Goal: Communication & Community: Share content

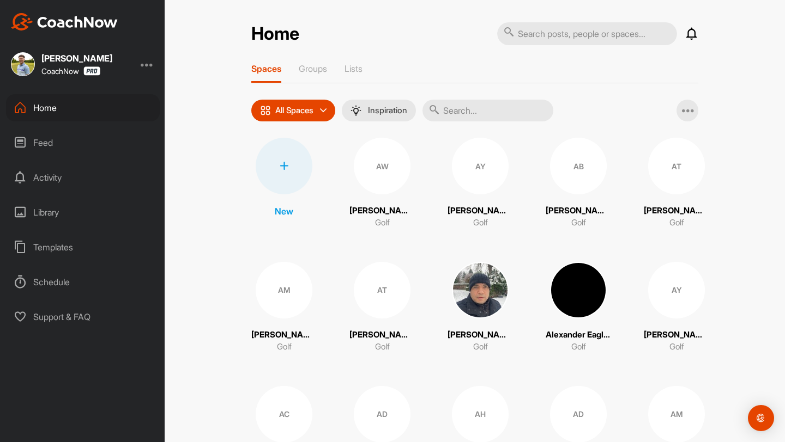
click at [556, 38] on input "text" at bounding box center [587, 33] width 180 height 23
type input "[PERSON_NAME]"
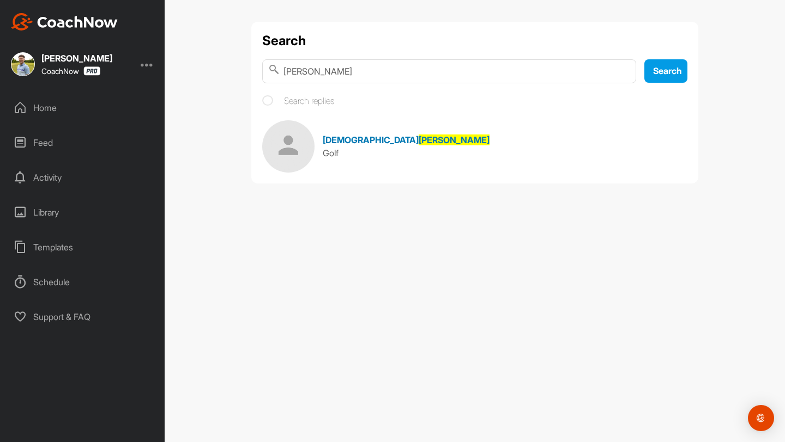
click at [361, 140] on span "[DEMOGRAPHIC_DATA]" at bounding box center [371, 140] width 96 height 11
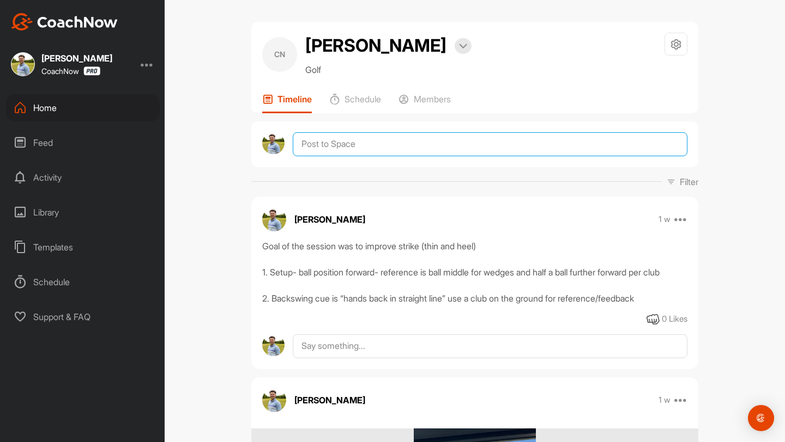
click at [334, 156] on textarea at bounding box center [490, 144] width 395 height 24
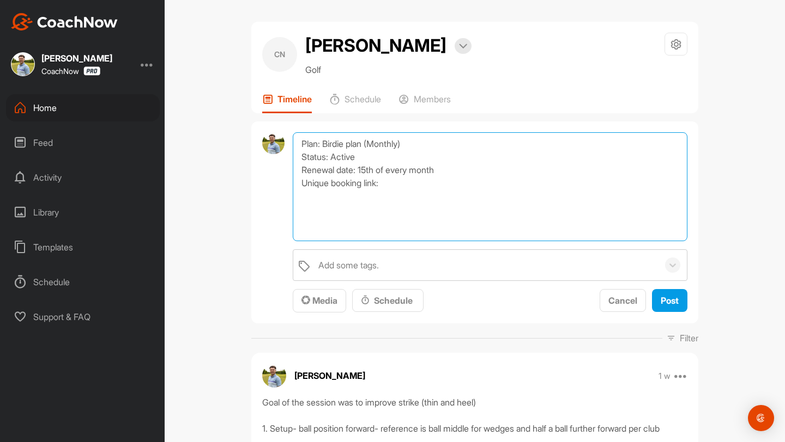
paste textarea "[URL][DOMAIN_NAME]"
type textarea "Plan: Birdie plan (Monthly) Status: Active Renewal date: 15th of every month Un…"
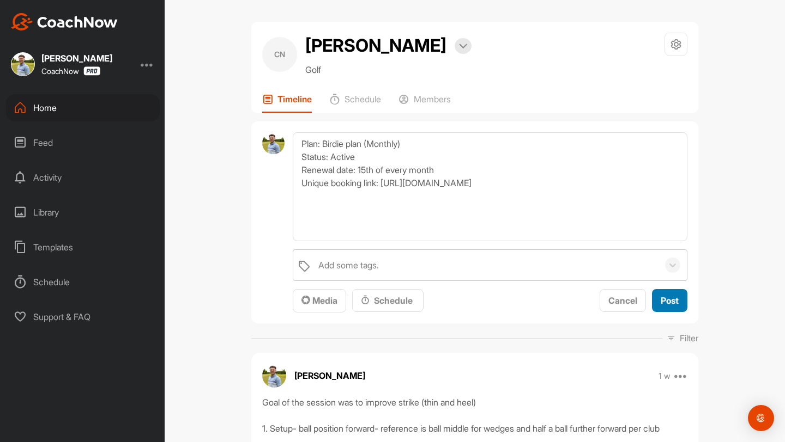
click at [669, 306] on span "Post" at bounding box center [669, 300] width 18 height 11
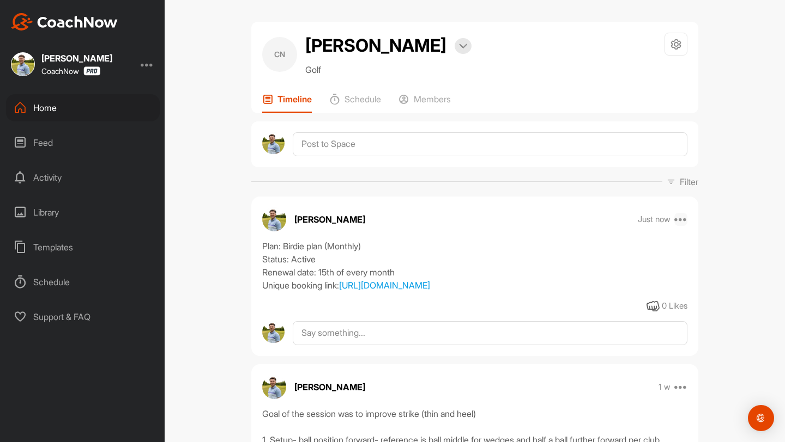
click at [685, 226] on icon at bounding box center [680, 219] width 13 height 13
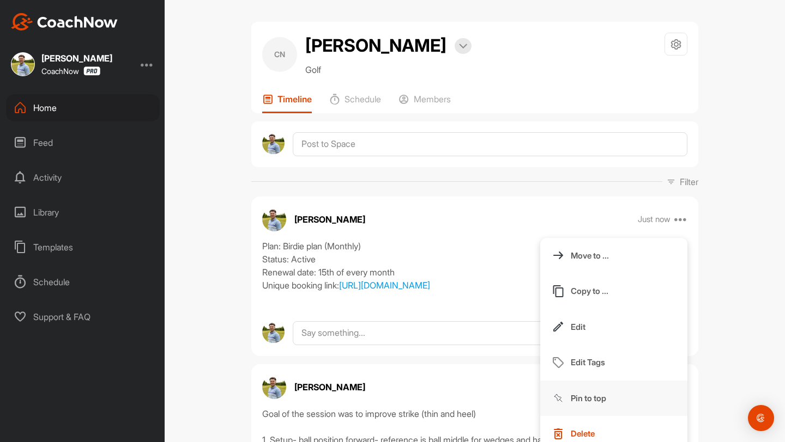
click at [601, 414] on button "Pin to top" at bounding box center [613, 399] width 147 height 36
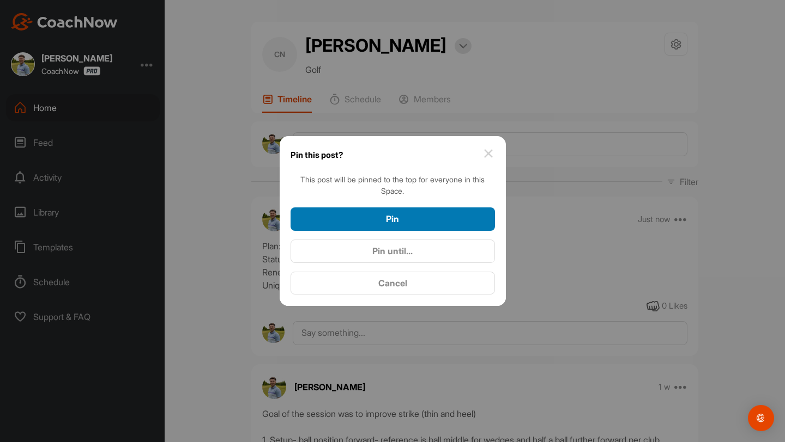
click at [411, 213] on div "Pin" at bounding box center [392, 219] width 187 height 13
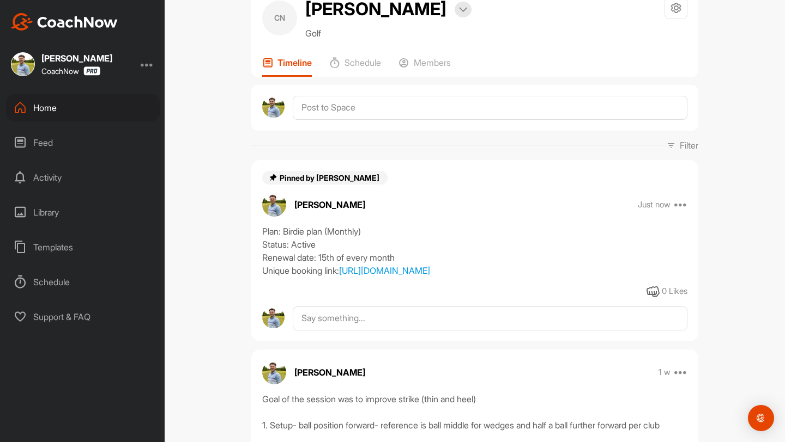
scroll to position [78, 0]
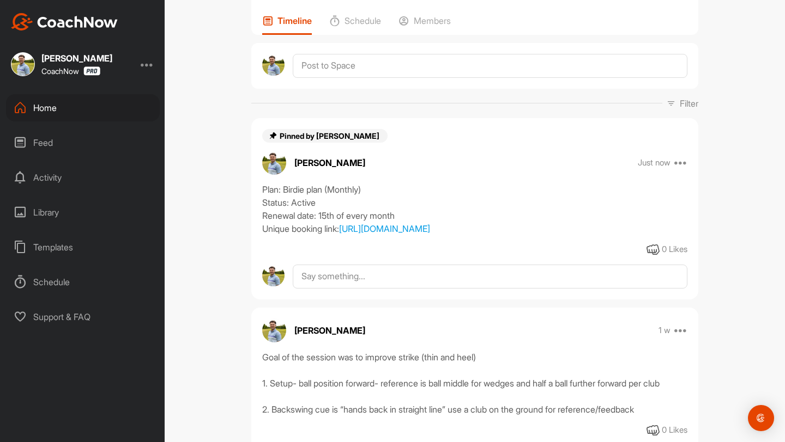
click at [84, 107] on div "Home" at bounding box center [83, 107] width 154 height 27
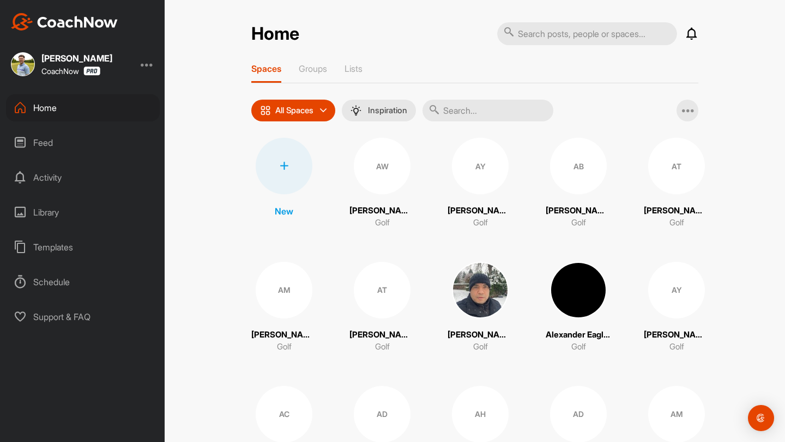
click at [487, 107] on input "text" at bounding box center [487, 111] width 131 height 22
type input "[PERSON_NAME]"
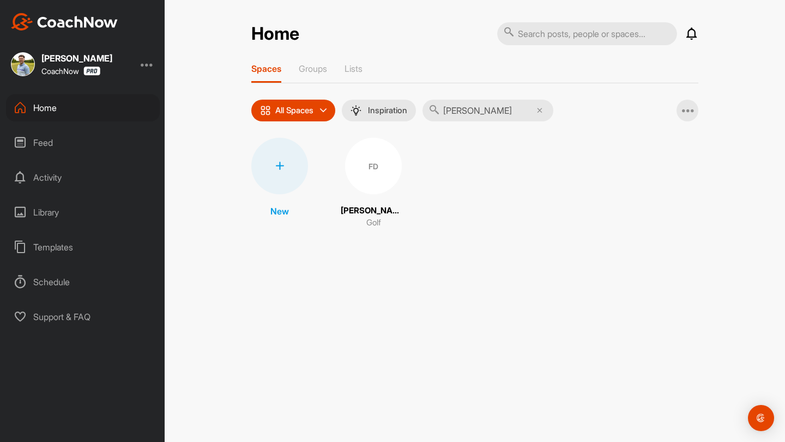
click at [352, 187] on div "FD" at bounding box center [373, 166] width 57 height 57
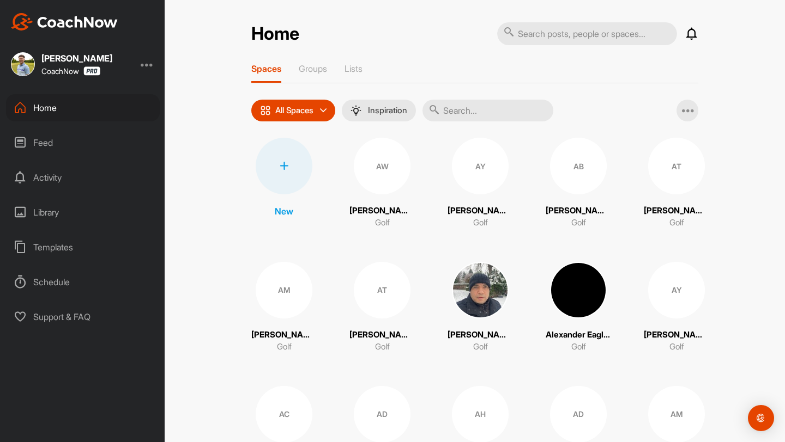
click at [505, 105] on input "text" at bounding box center [487, 111] width 131 height 22
type input "[PERSON_NAME]"
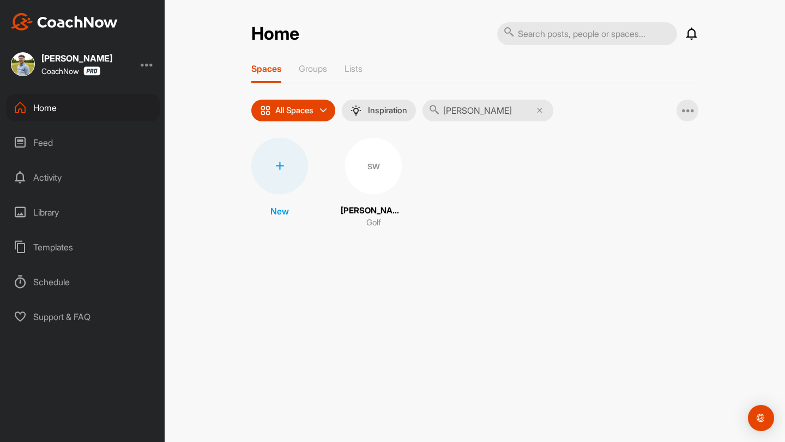
click at [359, 171] on div "SW" at bounding box center [373, 166] width 57 height 57
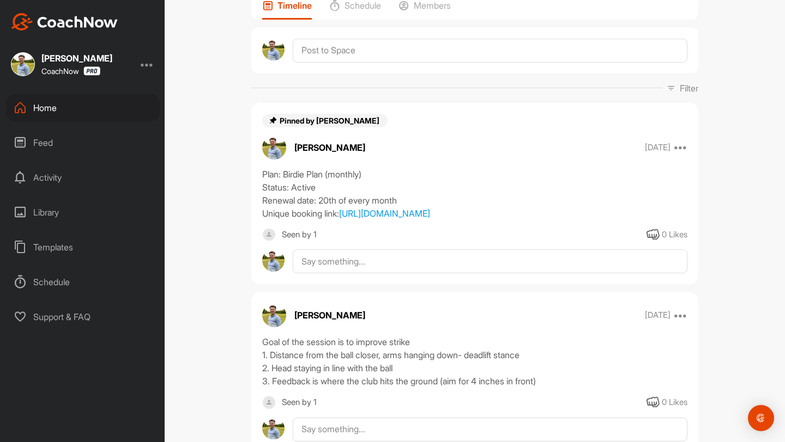
scroll to position [50, 0]
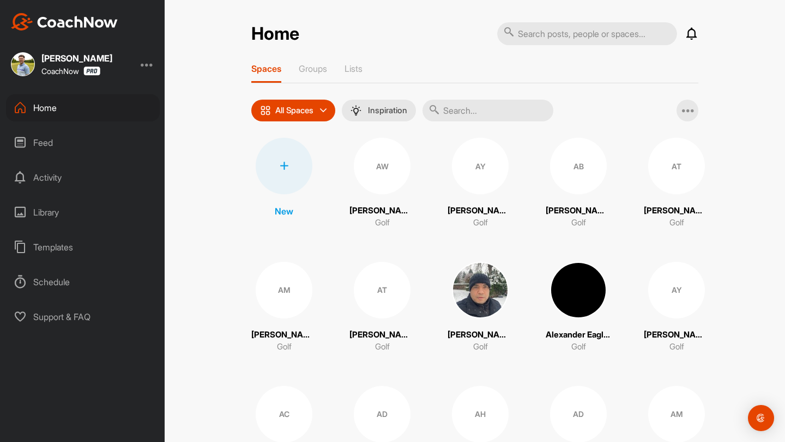
click at [491, 107] on input "text" at bounding box center [487, 111] width 131 height 22
type input "[PERSON_NAME]"
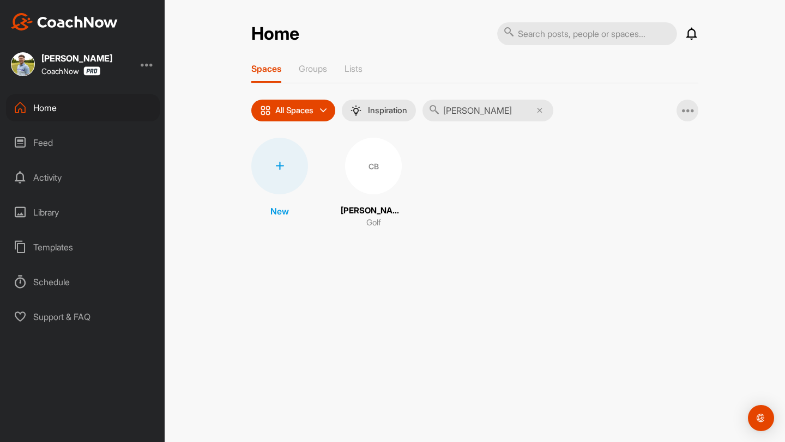
click at [364, 185] on div "CB" at bounding box center [373, 166] width 57 height 57
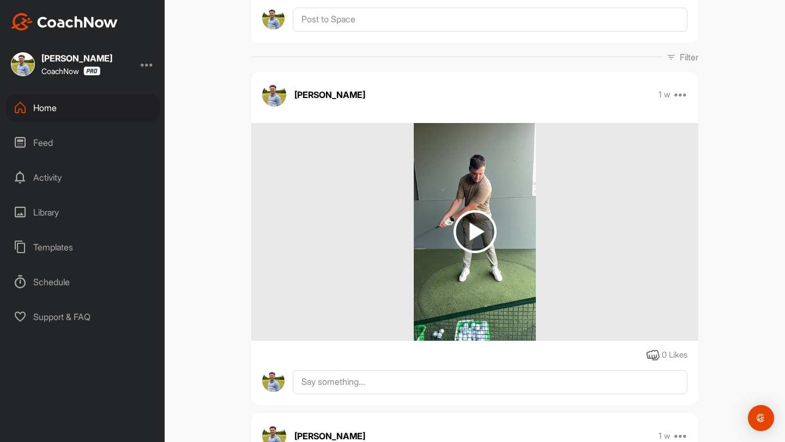
scroll to position [123, 0]
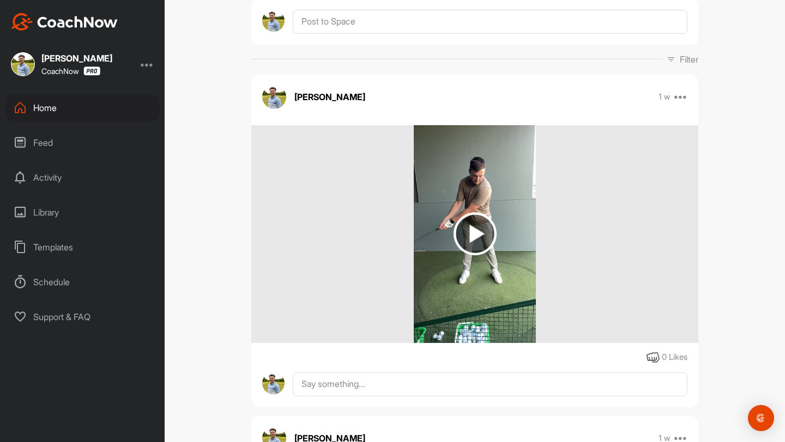
click at [483, 235] on img at bounding box center [474, 234] width 43 height 43
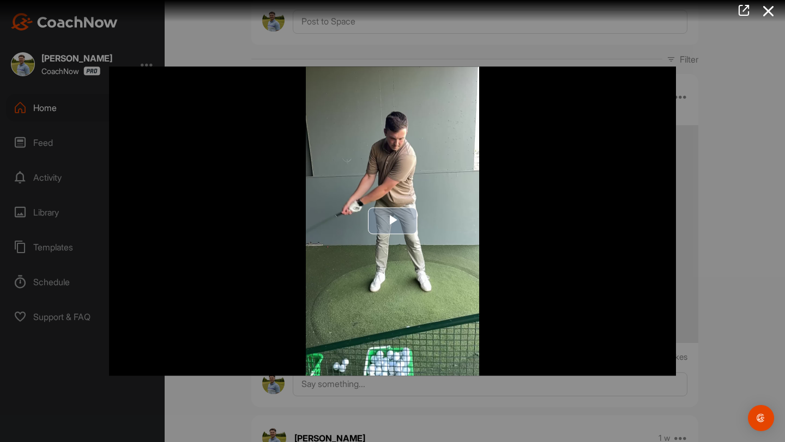
click at [359, 230] on img "Video Player" at bounding box center [392, 221] width 567 height 310
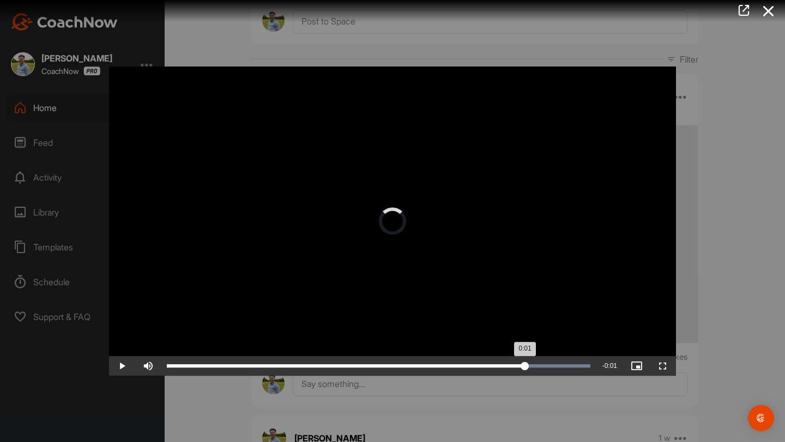
drag, startPoint x: 592, startPoint y: 367, endPoint x: 523, endPoint y: 362, distance: 68.8
click at [523, 365] on div "0:01" at bounding box center [346, 366] width 358 height 3
drag, startPoint x: 522, startPoint y: 364, endPoint x: 470, endPoint y: 363, distance: 51.8
click at [470, 363] on div "Loaded : 100.00% 0:01 0:01" at bounding box center [378, 366] width 434 height 20
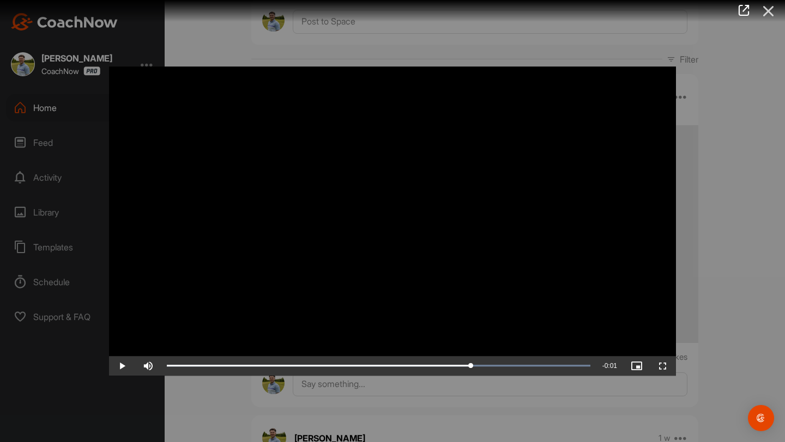
click at [765, 11] on icon at bounding box center [768, 11] width 25 height 20
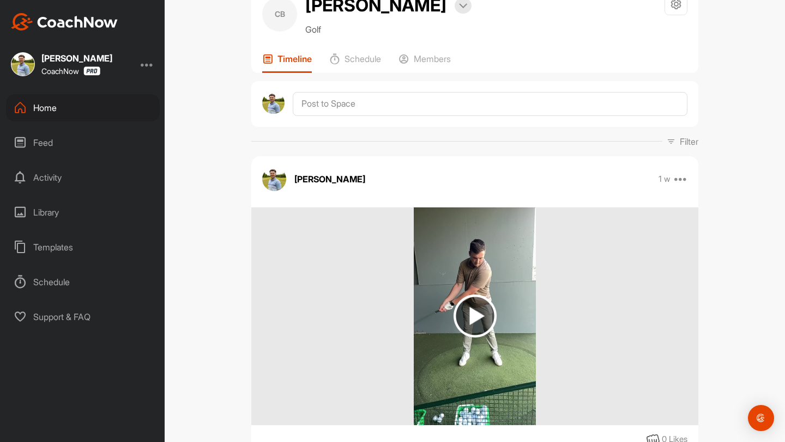
scroll to position [0, 0]
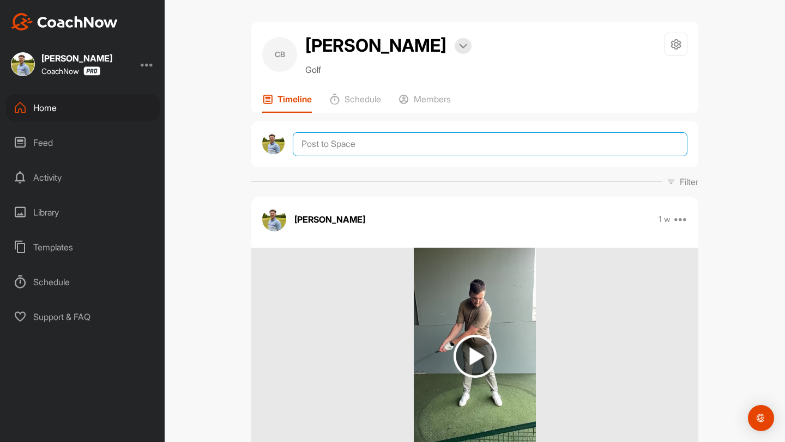
click at [418, 143] on textarea at bounding box center [490, 144] width 395 height 24
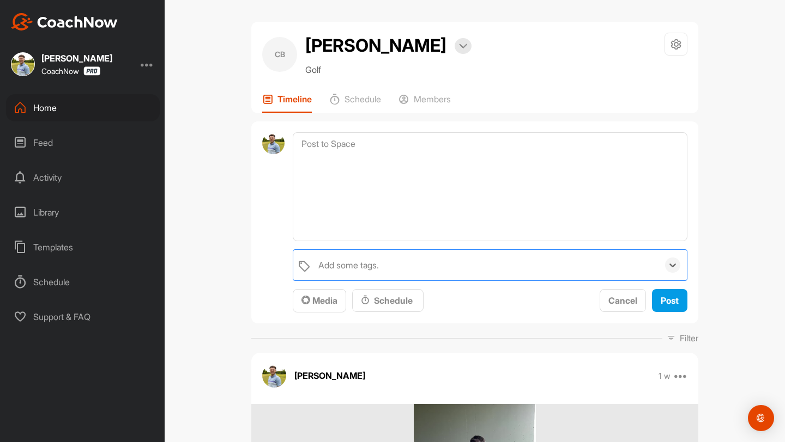
type input "p"
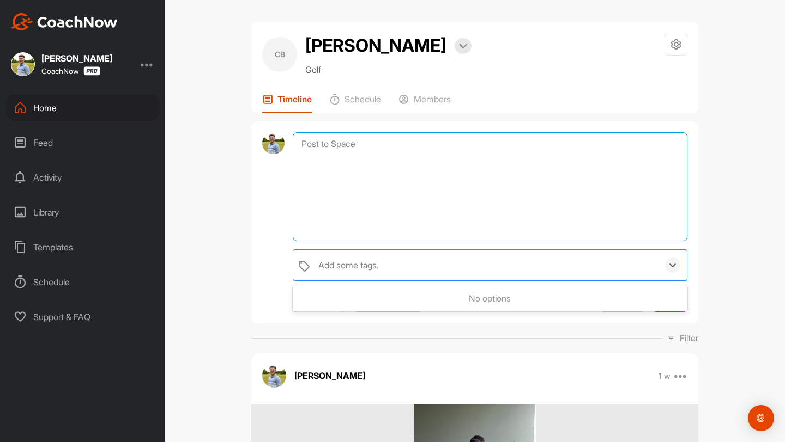
click at [327, 132] on textarea at bounding box center [490, 186] width 395 height 109
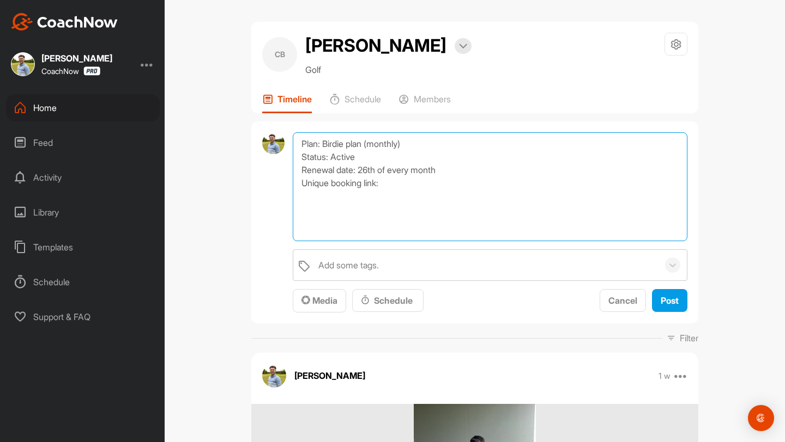
paste textarea "[URL][DOMAIN_NAME]"
type textarea "Plan: Birdie plan (monthly) Status: Active Renewal date: 26th of every month Un…"
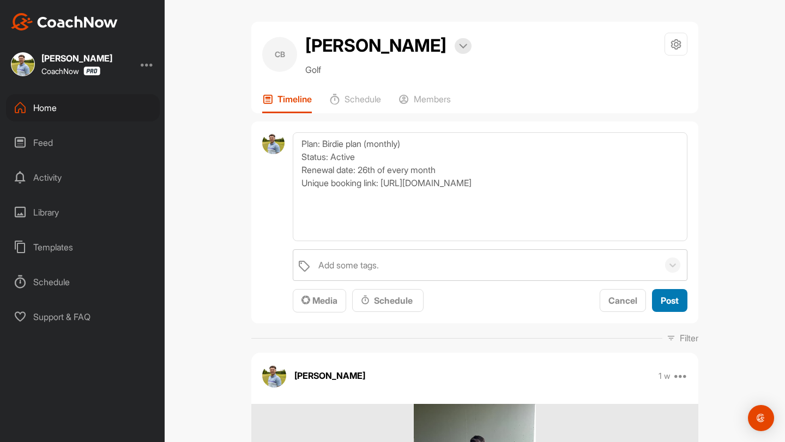
click at [658, 308] on button "Post" at bounding box center [669, 300] width 35 height 23
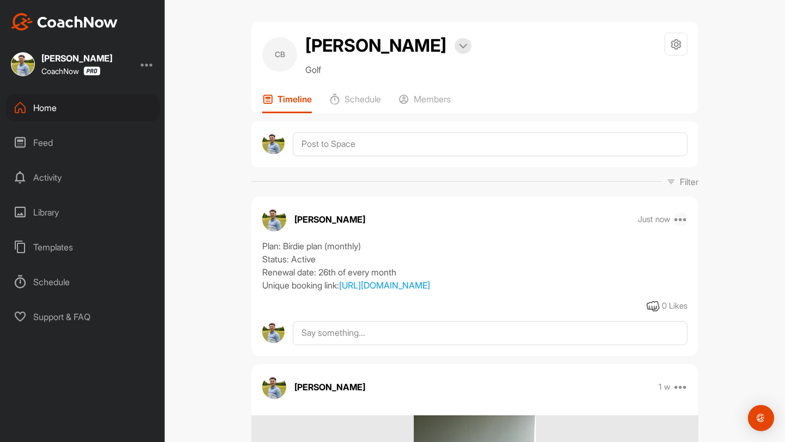
click at [680, 225] on icon at bounding box center [680, 219] width 13 height 13
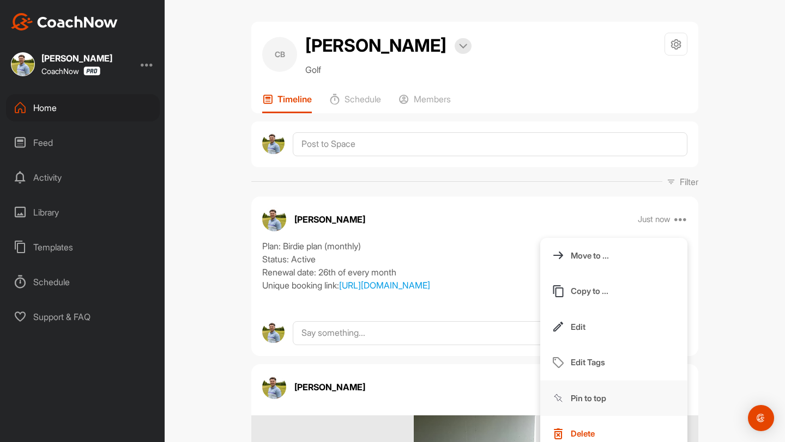
click at [603, 405] on button "Pin to top" at bounding box center [613, 399] width 147 height 36
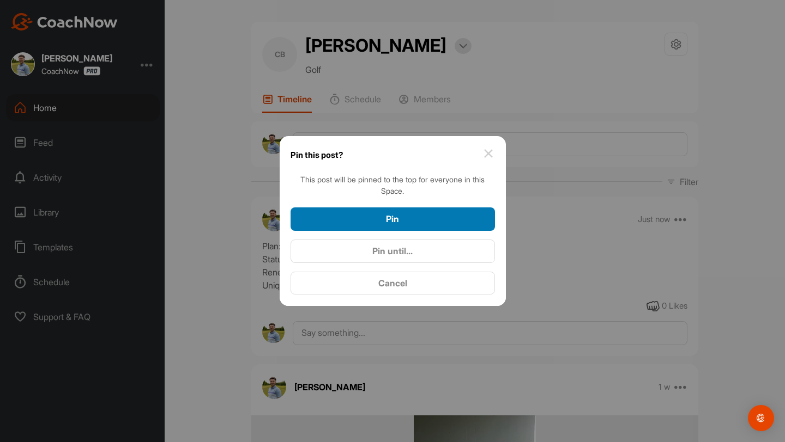
click at [377, 221] on div "Pin" at bounding box center [392, 219] width 187 height 13
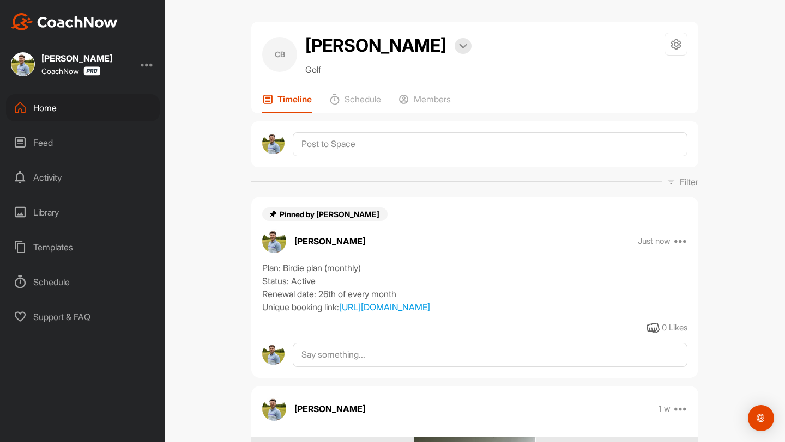
click at [70, 112] on div "Home" at bounding box center [83, 107] width 154 height 27
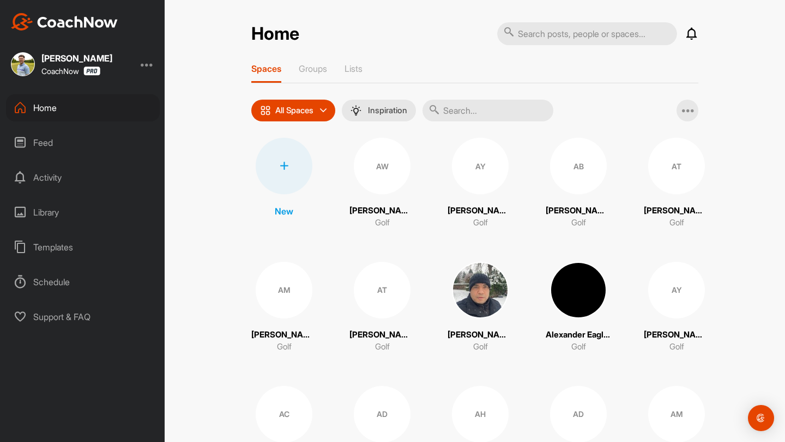
click at [544, 36] on input "text" at bounding box center [587, 33] width 180 height 23
type input "[PERSON_NAME]"
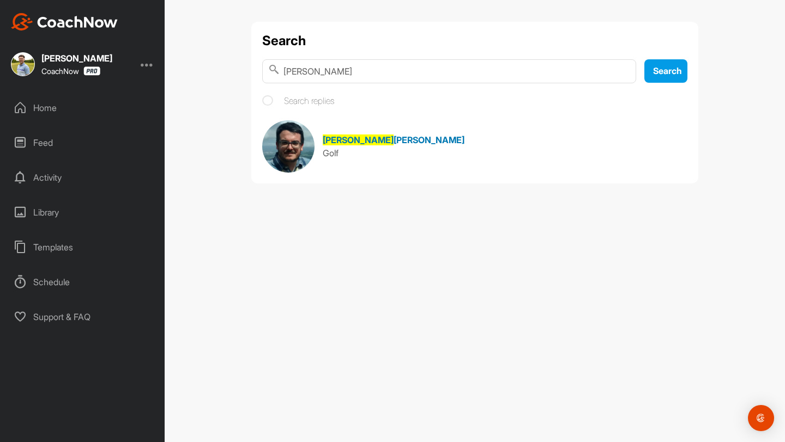
click at [393, 142] on span "[PERSON_NAME]" at bounding box center [428, 140] width 71 height 11
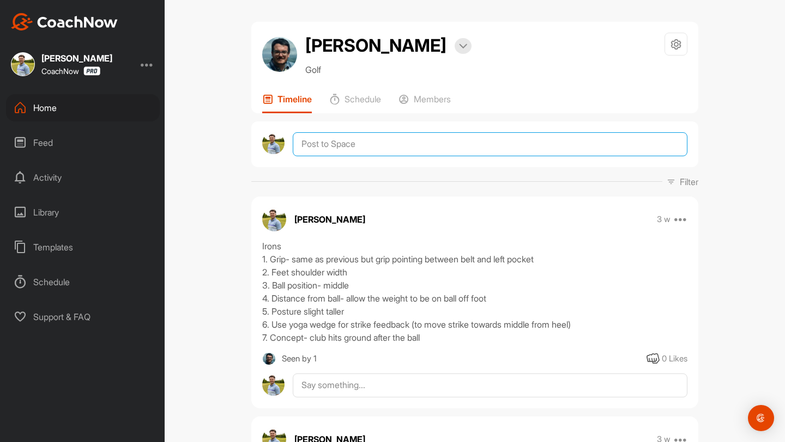
click at [342, 156] on textarea at bounding box center [490, 144] width 395 height 24
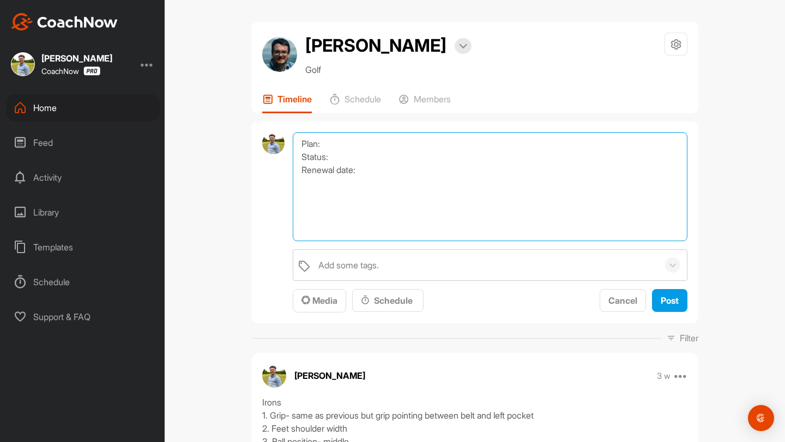
click at [330, 168] on textarea "Plan: Status: Renewal date:" at bounding box center [490, 186] width 395 height 109
click at [342, 186] on textarea "Plan: Birdie plan (Monthly) Status: Renewal date:" at bounding box center [490, 186] width 395 height 109
click at [372, 198] on textarea "Plan: Birdie plan (Monthly) Status: Active Renewal date:" at bounding box center [490, 186] width 395 height 109
paste textarea "[URL][DOMAIN_NAME]"
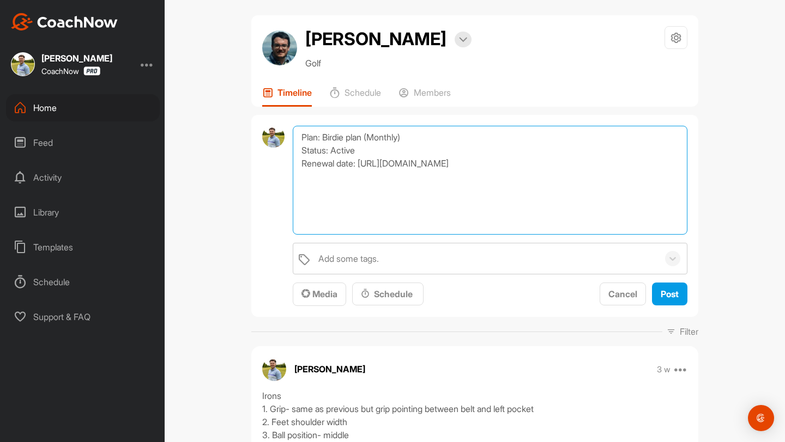
scroll to position [8, 0]
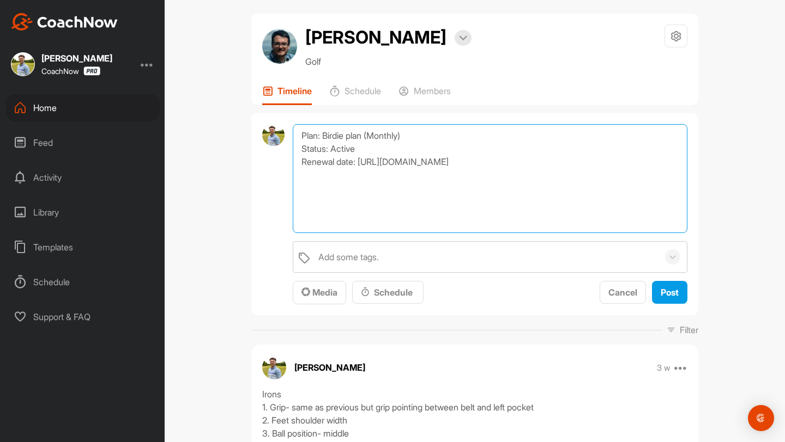
click at [360, 187] on textarea "Plan: Birdie plan (Monthly) Status: Active Renewal date: [URL][DOMAIN_NAME]" at bounding box center [490, 178] width 395 height 109
click at [389, 191] on textarea "Plan: Birdie plan (Monthly) Status: Active Renewal date: Unique booking link: […" at bounding box center [490, 178] width 395 height 109
type textarea "Plan: Birdie plan (Monthly) Status: Active Renewal date: 29th of every month Un…"
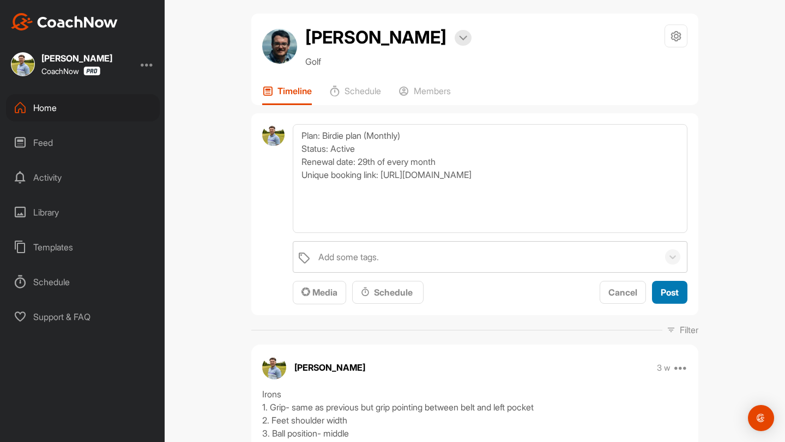
click at [661, 298] on span "Post" at bounding box center [669, 292] width 18 height 11
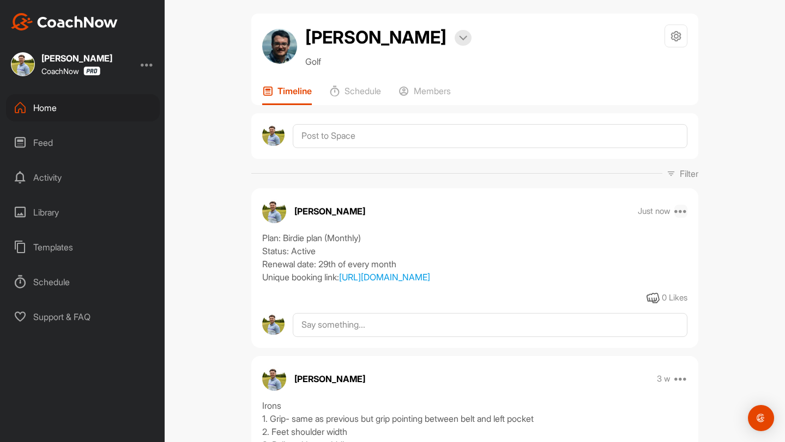
click at [685, 218] on icon at bounding box center [680, 211] width 13 height 13
click at [608, 409] on button "Pin to top" at bounding box center [613, 391] width 147 height 36
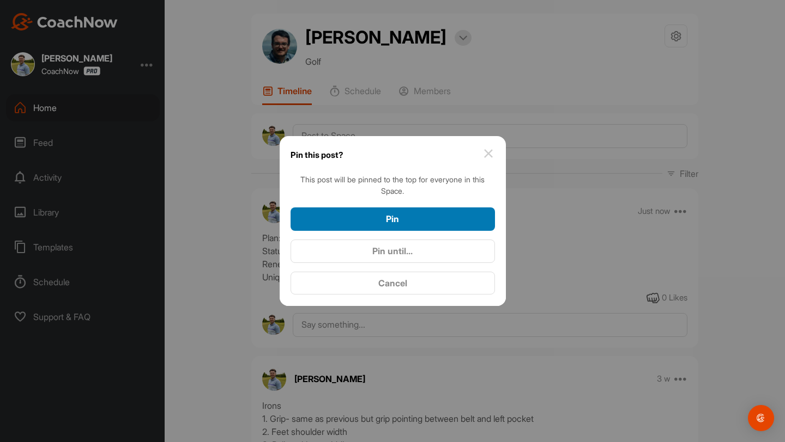
click at [354, 213] on div "Pin" at bounding box center [392, 219] width 187 height 13
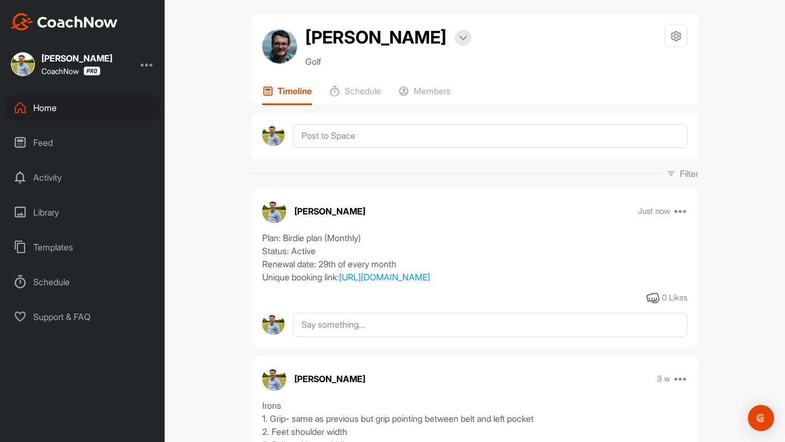
scroll to position [0, 0]
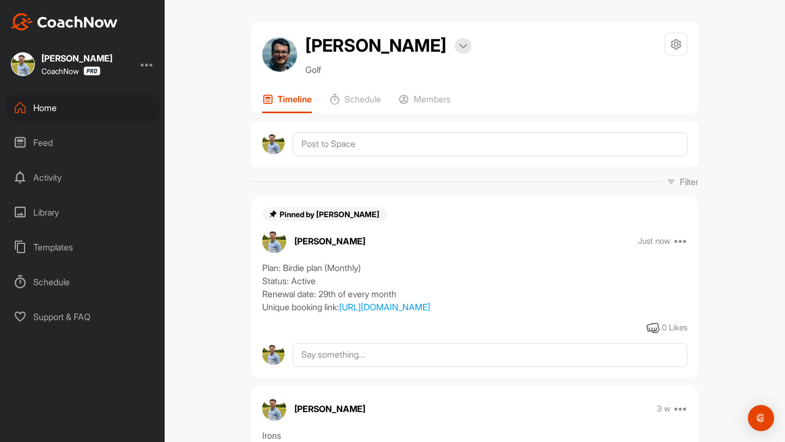
click at [68, 106] on div "Home" at bounding box center [83, 107] width 154 height 27
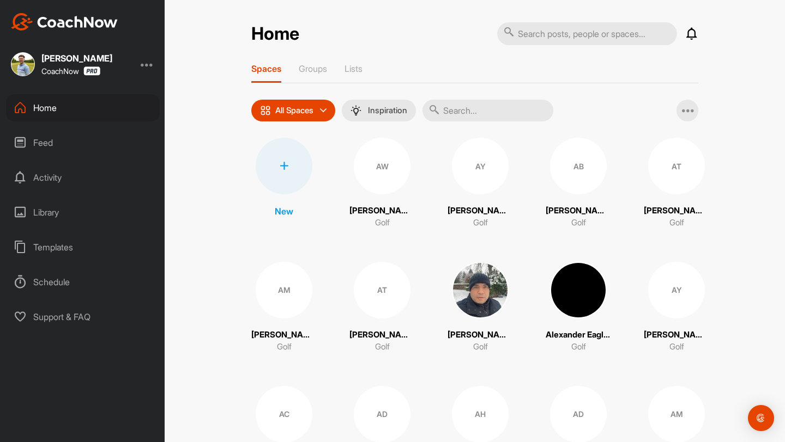
click at [583, 27] on input "text" at bounding box center [587, 33] width 180 height 23
type input "[PERSON_NAME]"
click at [455, 110] on input "text" at bounding box center [487, 111] width 131 height 22
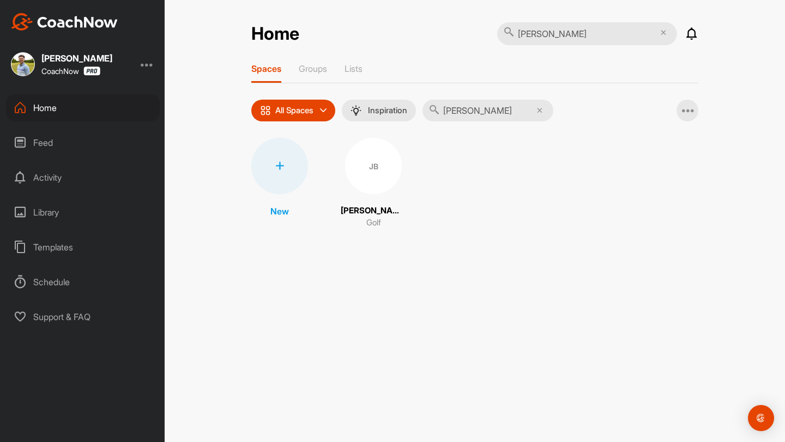
type input "[PERSON_NAME]"
click at [379, 172] on div "JB" at bounding box center [373, 166] width 57 height 57
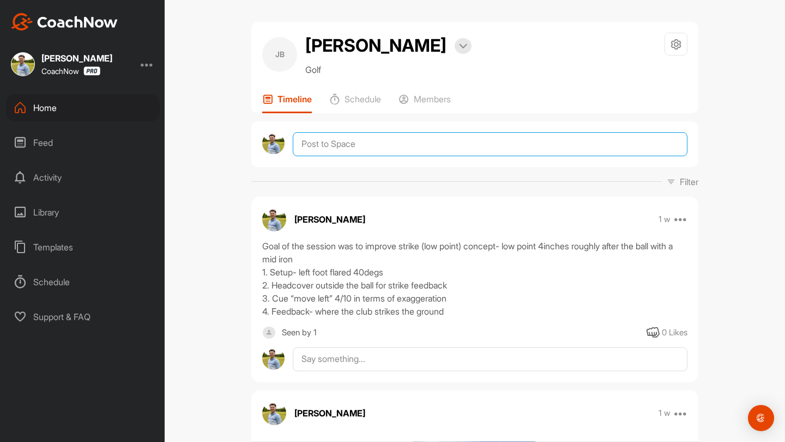
click at [343, 142] on textarea at bounding box center [490, 144] width 395 height 24
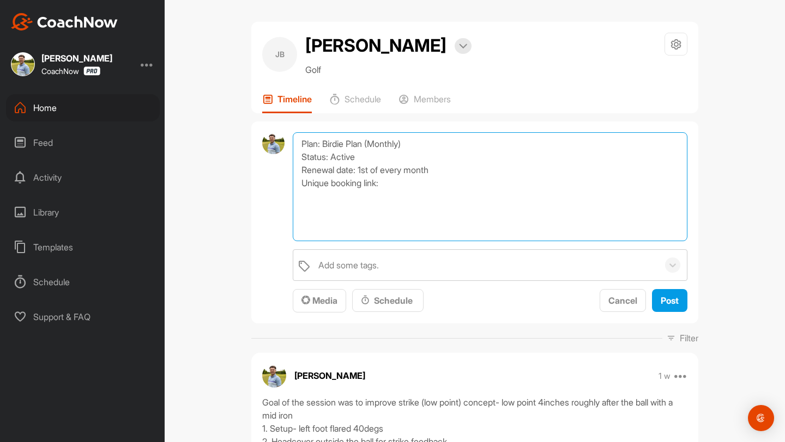
paste textarea "[URL][DOMAIN_NAME]"
type textarea "Plan: Birdie Plan (Monthly) Status: Active Renewal date: 1st of every month Uni…"
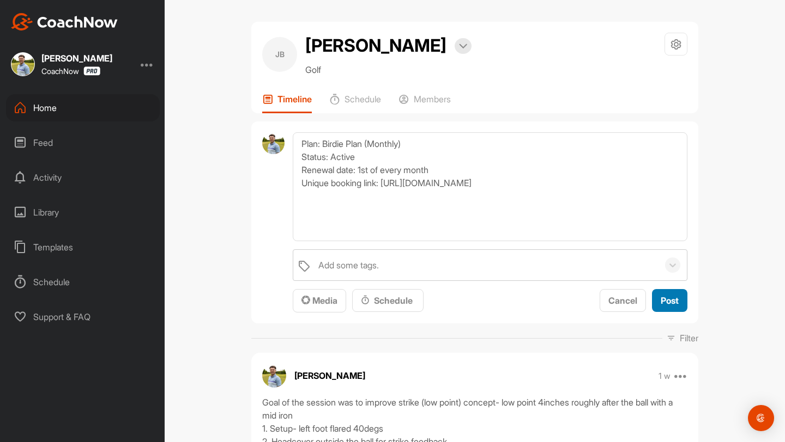
click at [676, 304] on span "Post" at bounding box center [669, 300] width 18 height 11
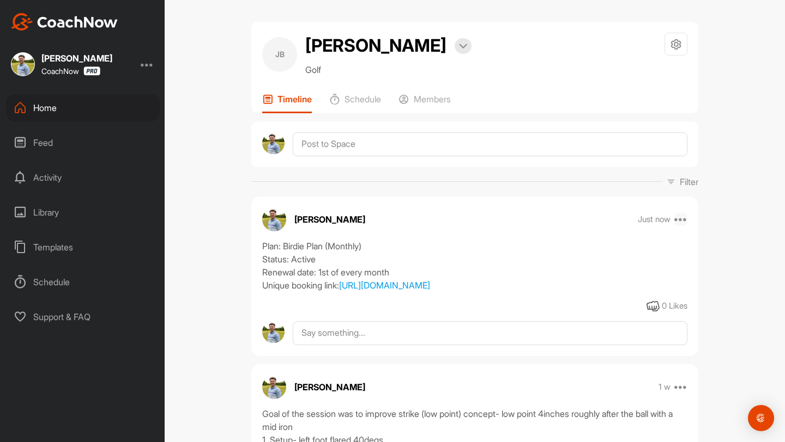
click at [676, 217] on icon at bounding box center [680, 219] width 13 height 13
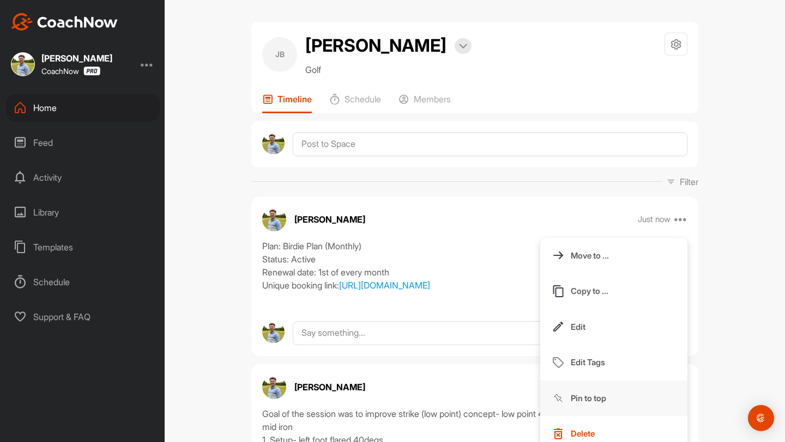
click at [602, 399] on p "Pin to top" at bounding box center [588, 398] width 35 height 11
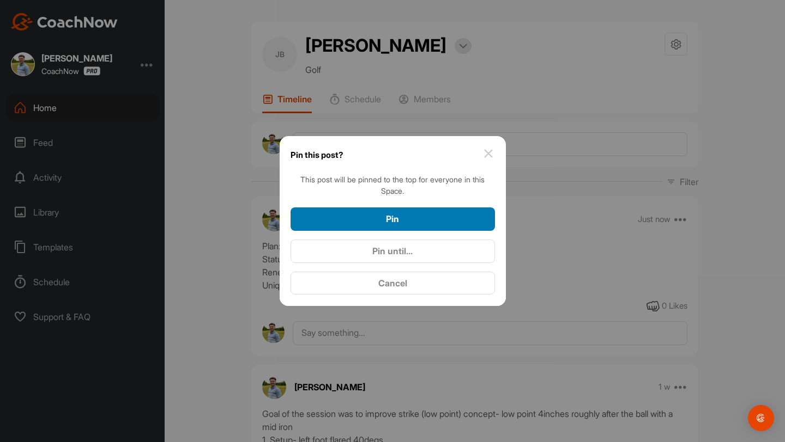
click at [445, 222] on div "Pin" at bounding box center [392, 219] width 187 height 13
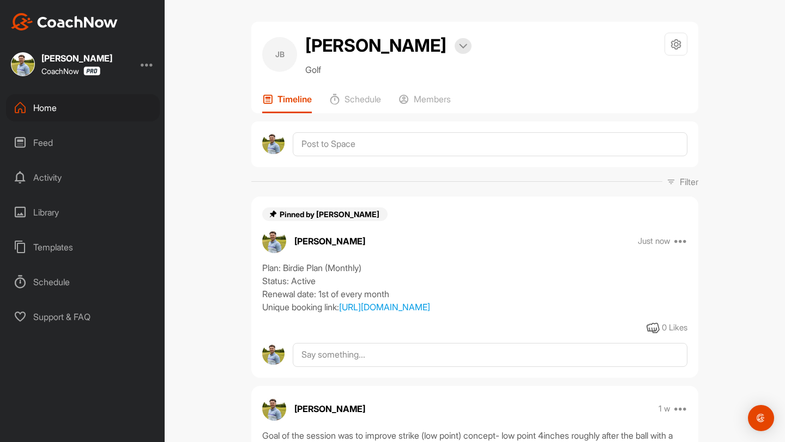
click at [79, 101] on div "Home" at bounding box center [83, 107] width 154 height 27
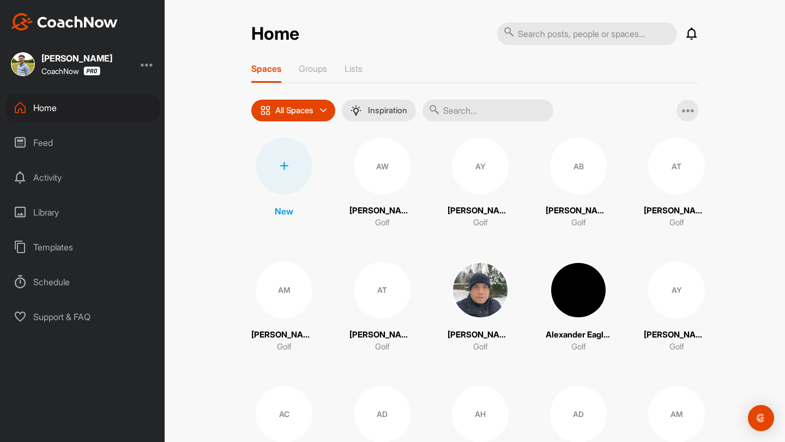
click at [531, 39] on input "text" at bounding box center [587, 33] width 180 height 23
click at [482, 113] on input "text" at bounding box center [487, 111] width 131 height 22
type input "[PERSON_NAME]"
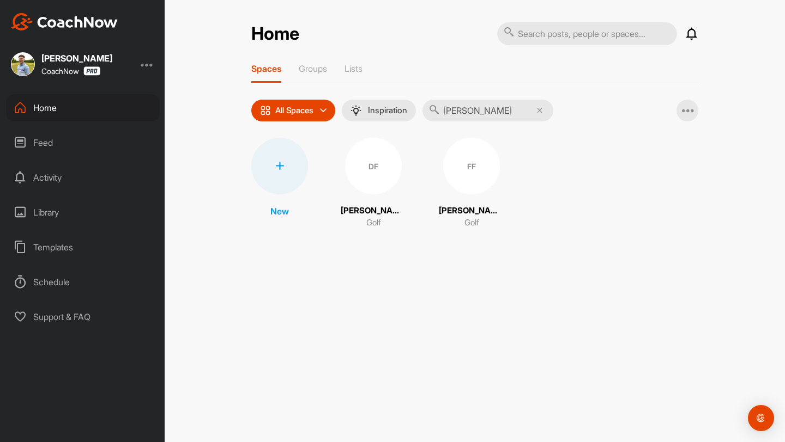
click at [374, 164] on div "DF" at bounding box center [373, 166] width 57 height 57
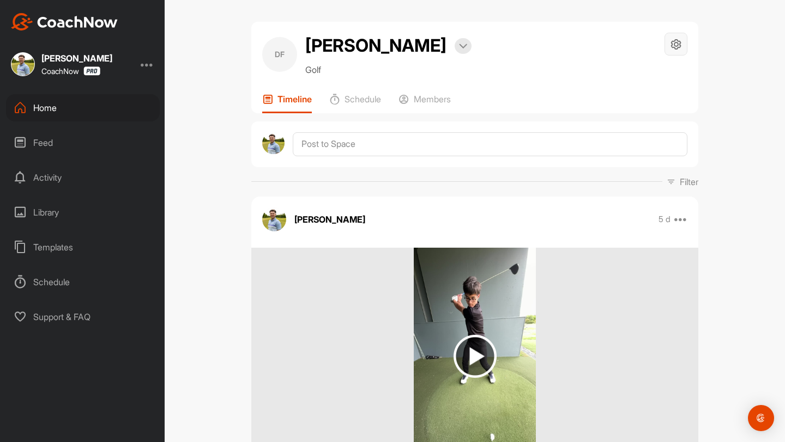
click at [680, 49] on icon at bounding box center [676, 44] width 13 height 13
click at [652, 76] on li "Space Settings" at bounding box center [643, 75] width 89 height 35
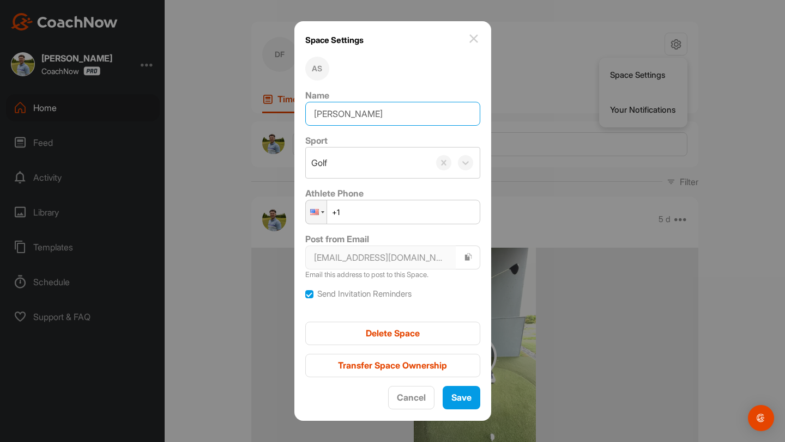
click at [345, 117] on input "[PERSON_NAME]" at bounding box center [392, 114] width 175 height 24
click at [341, 117] on input "[PERSON_NAME]" at bounding box center [392, 114] width 175 height 24
type input "[PERSON_NAME]"
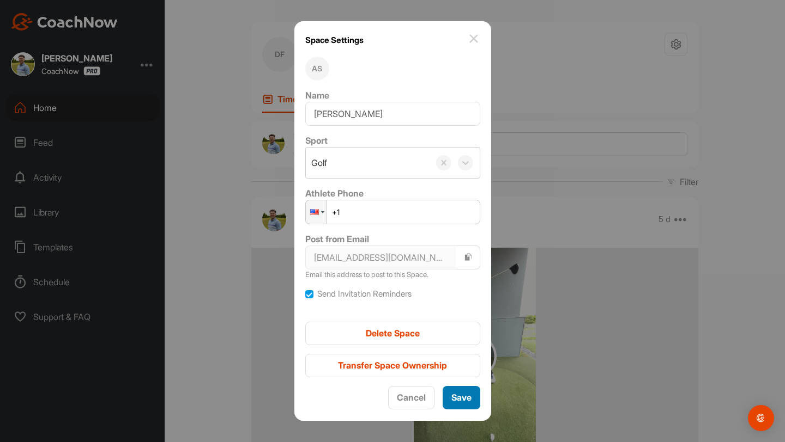
click at [453, 400] on span "Save" at bounding box center [461, 397] width 20 height 11
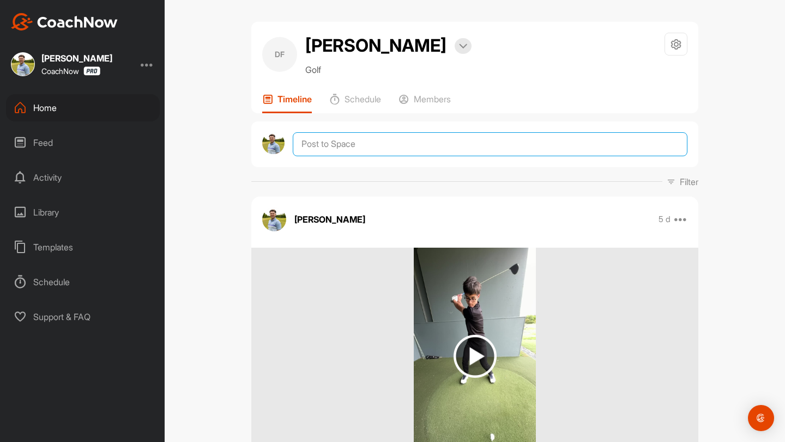
click at [330, 143] on textarea at bounding box center [490, 144] width 395 height 24
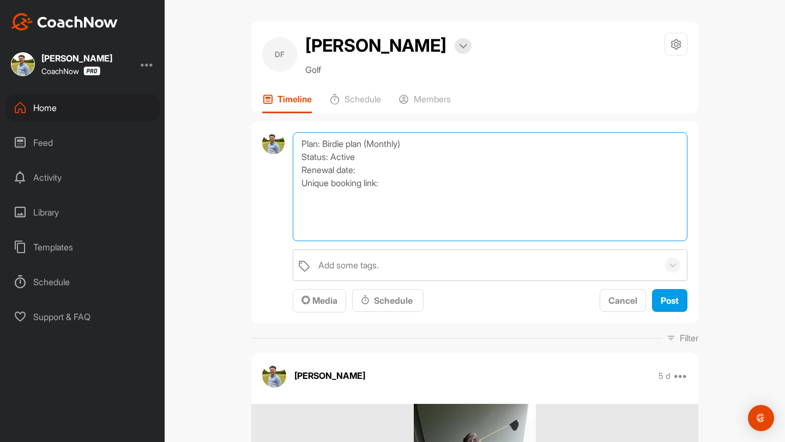
paste textarea "[URL][DOMAIN_NAME]"
click at [414, 168] on textarea "Plan: Birdie plan (Monthly) Status: Active Renewal date: Unique booking link: […" at bounding box center [490, 186] width 395 height 109
type textarea "Plan: Birdie plan (Monthly) Status: Active Renewal date: 7th of every month Uni…"
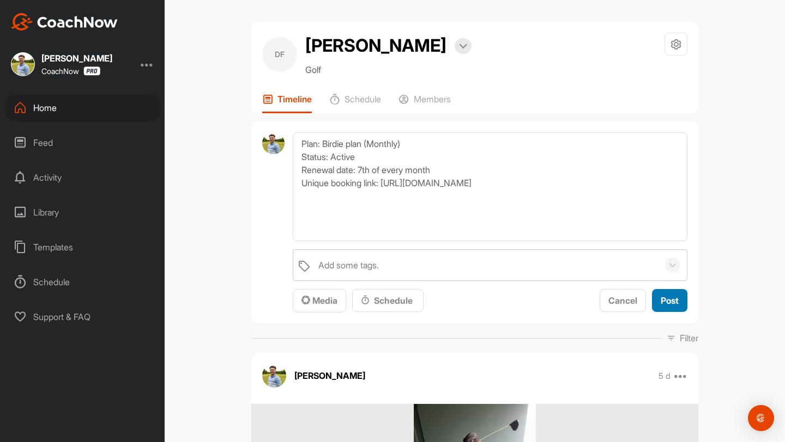
click at [666, 298] on span "Post" at bounding box center [669, 300] width 18 height 11
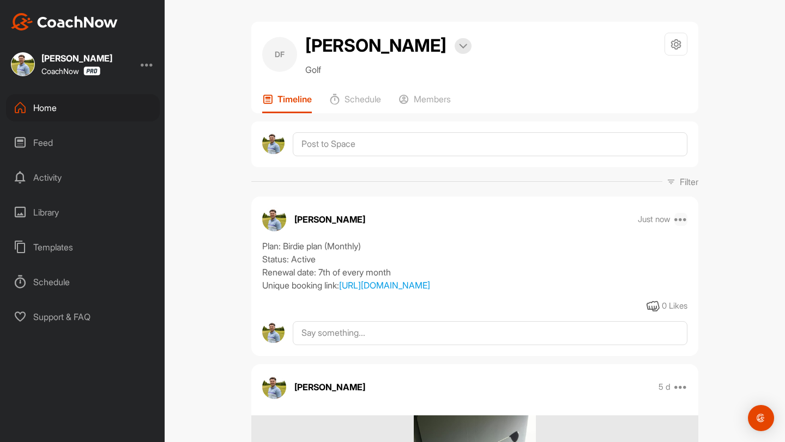
click at [683, 223] on icon at bounding box center [680, 219] width 13 height 13
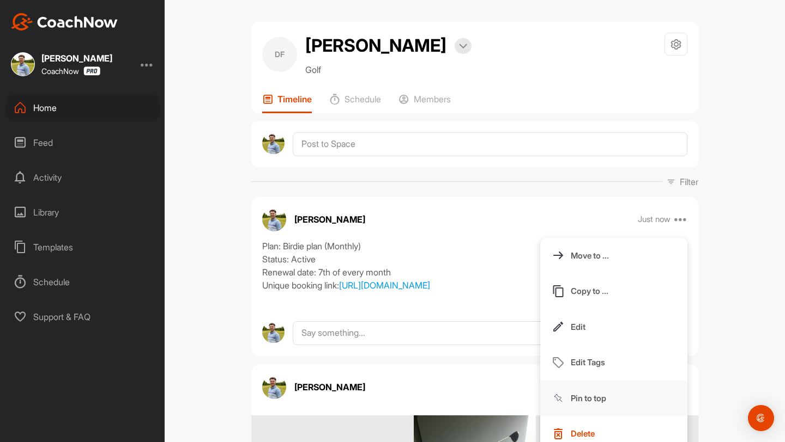
click at [605, 400] on p "Pin to top" at bounding box center [588, 398] width 35 height 11
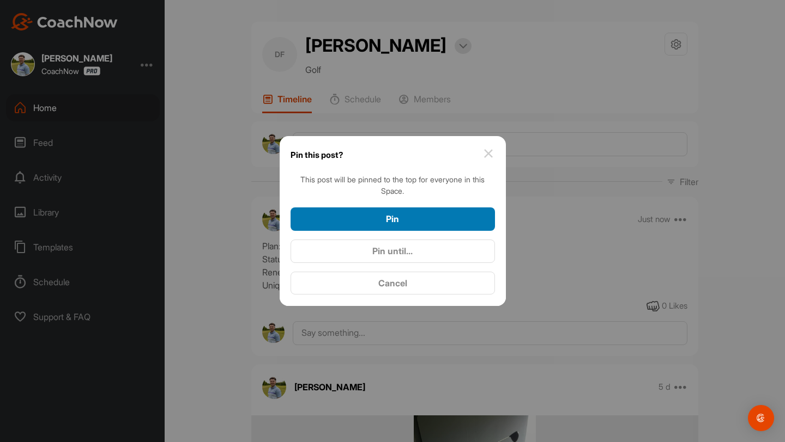
click at [397, 215] on span "Pin" at bounding box center [392, 219] width 13 height 11
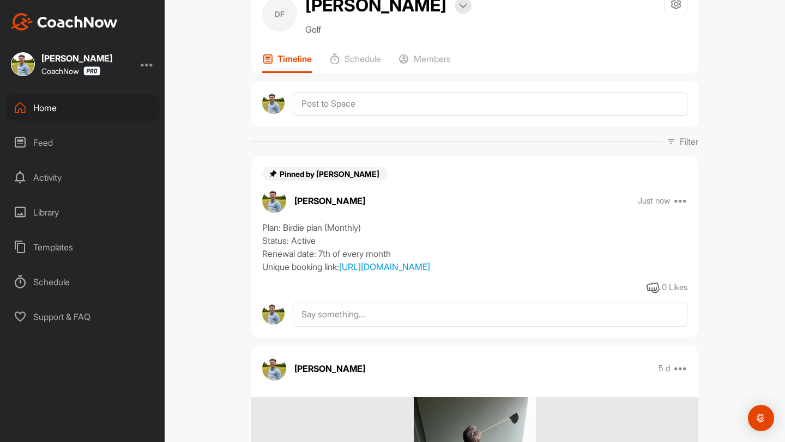
scroll to position [44, 0]
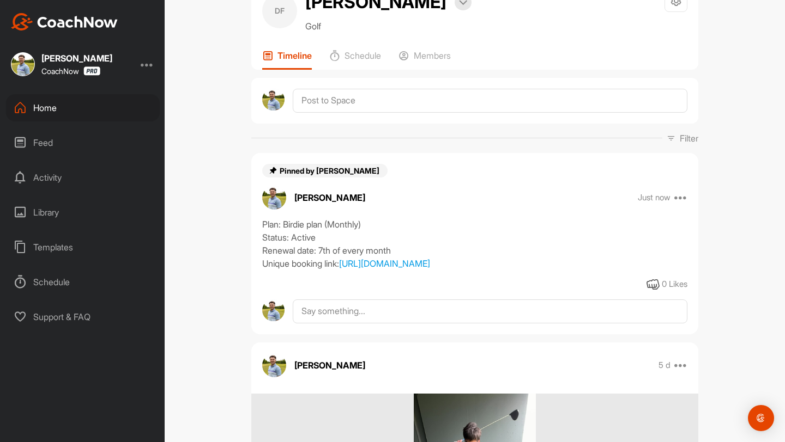
click at [82, 108] on div "Home" at bounding box center [83, 107] width 154 height 27
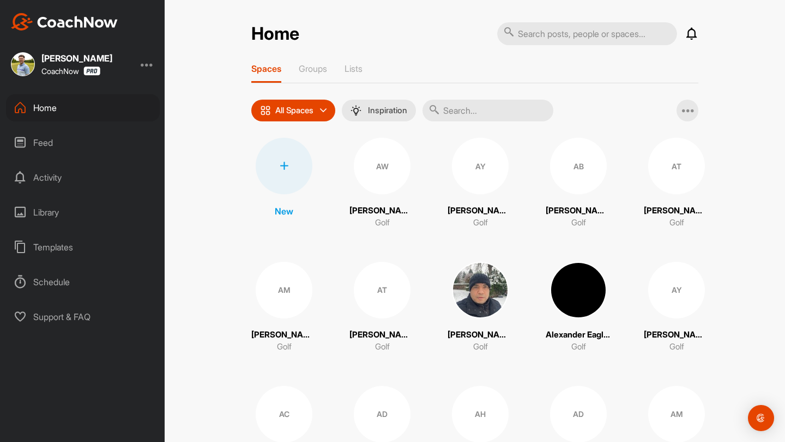
click at [464, 114] on input "text" at bounding box center [487, 111] width 131 height 22
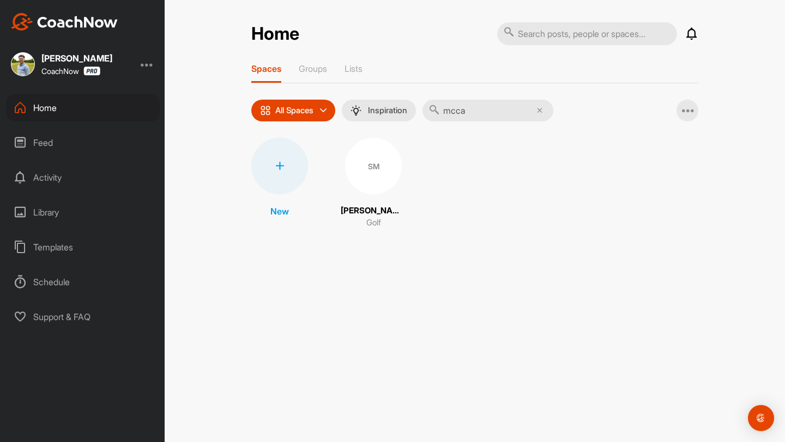
type input "mcca"
click at [378, 172] on div "SM" at bounding box center [373, 166] width 57 height 57
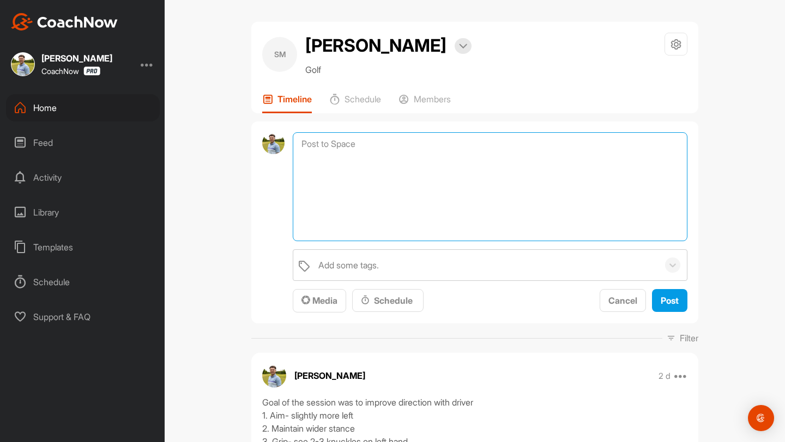
click at [360, 151] on textarea at bounding box center [490, 186] width 395 height 109
paste textarea "[URL][DOMAIN_NAME]"
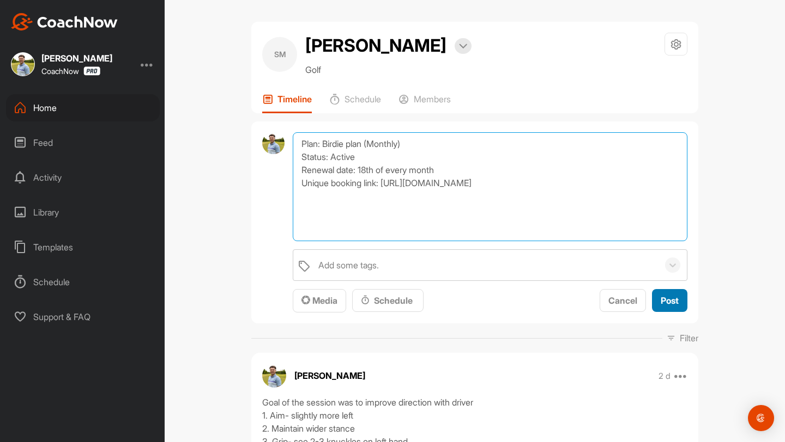
type textarea "Plan: Birdie plan (Monthly) Status: Active Renewal date: 18th of every month Un…"
click at [657, 299] on button "Post" at bounding box center [669, 300] width 35 height 23
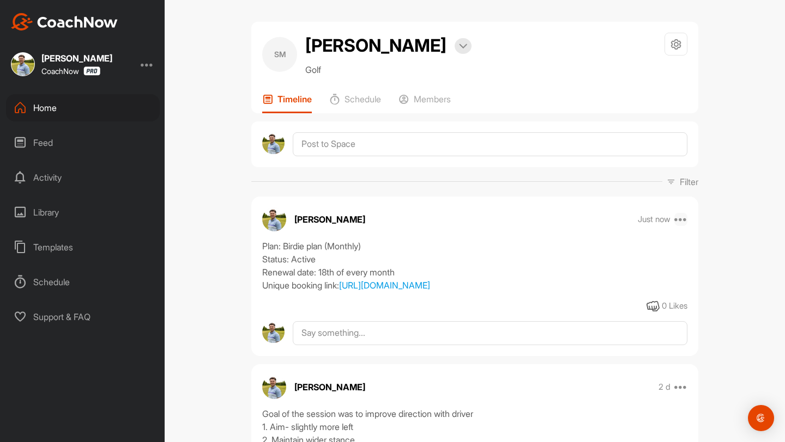
click at [681, 223] on icon at bounding box center [680, 219] width 13 height 13
click at [610, 396] on button "Pin to top" at bounding box center [613, 399] width 147 height 36
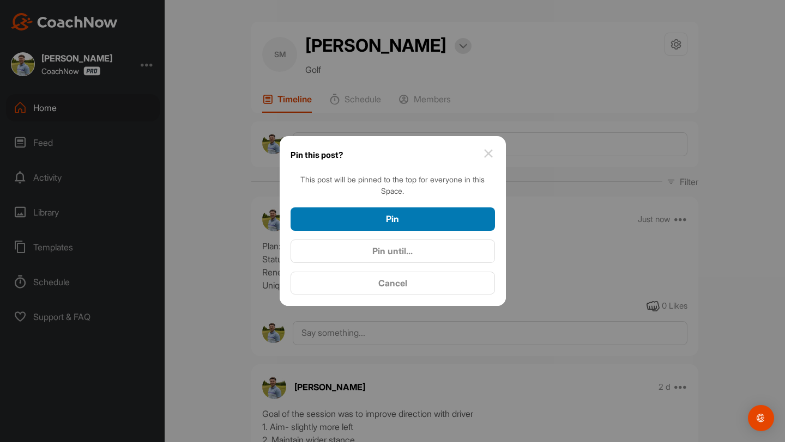
click at [408, 223] on div "Pin" at bounding box center [392, 219] width 187 height 13
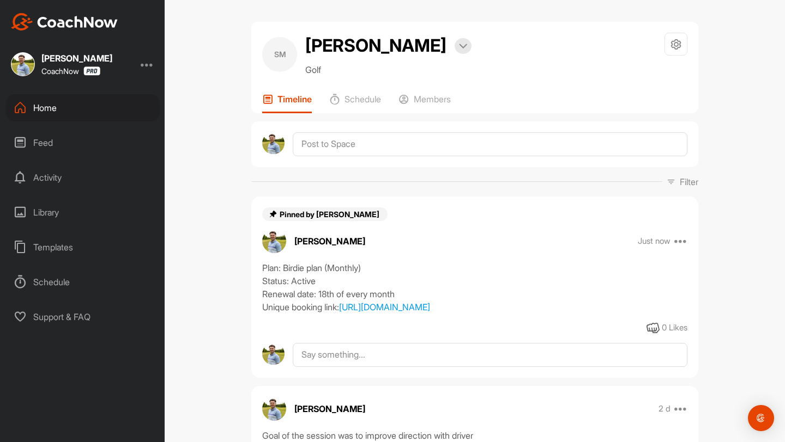
click at [58, 117] on div "Home" at bounding box center [83, 107] width 154 height 27
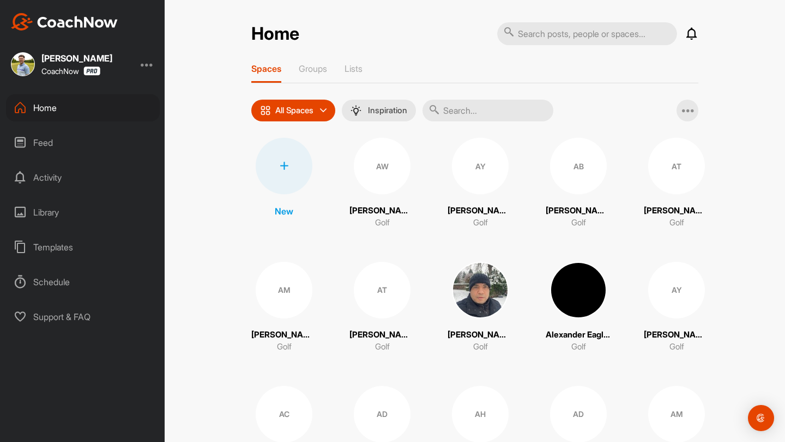
click at [502, 106] on input "text" at bounding box center [487, 111] width 131 height 22
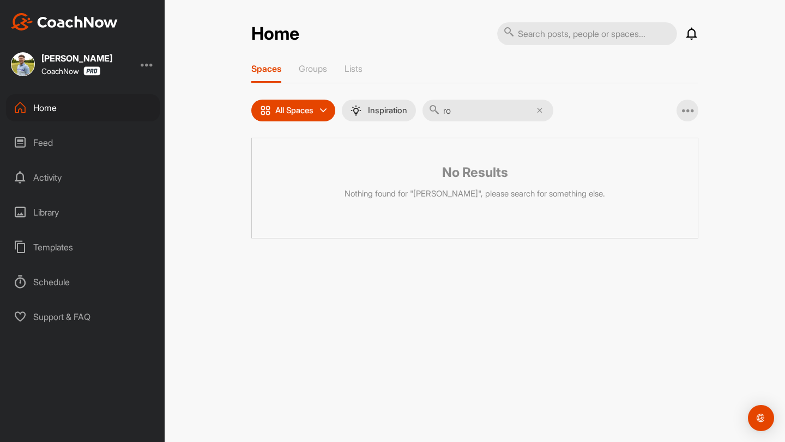
type input "r"
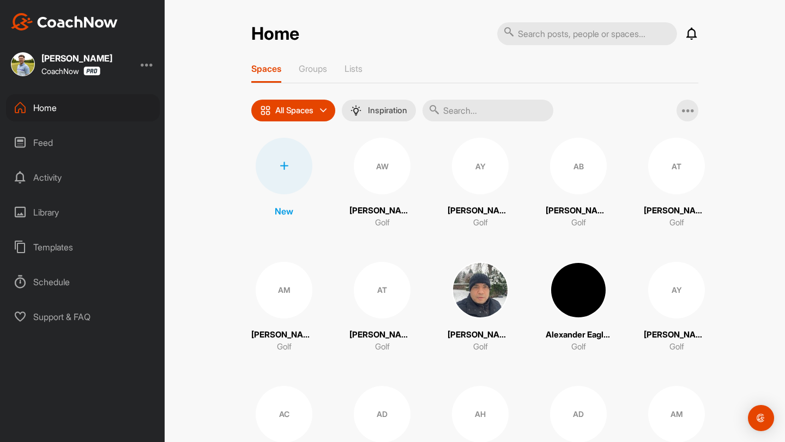
click at [482, 111] on input "text" at bounding box center [487, 111] width 131 height 22
type input "j"
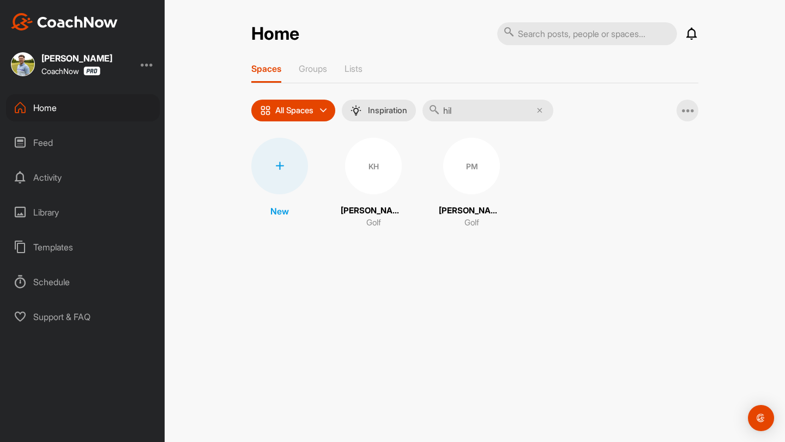
type input "hil"
click at [386, 185] on div "KH" at bounding box center [373, 166] width 57 height 57
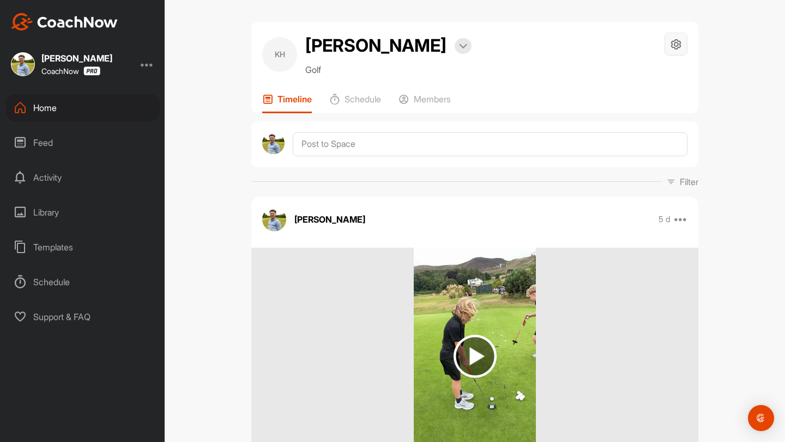
click at [672, 45] on icon at bounding box center [676, 44] width 13 height 13
click at [616, 75] on li "Space Settings" at bounding box center [643, 75] width 89 height 35
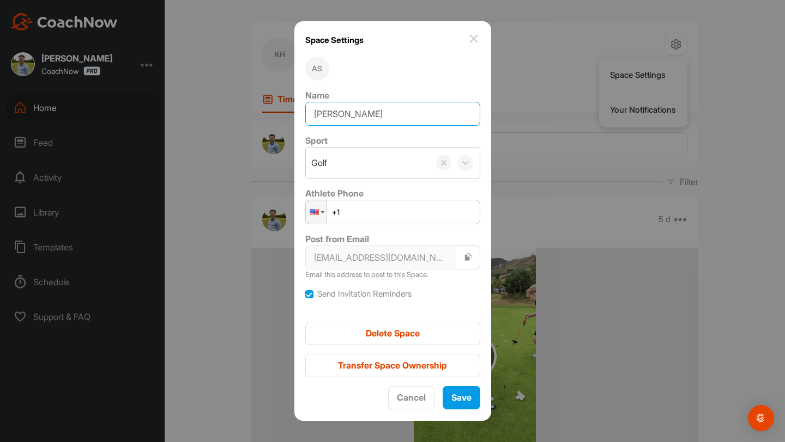
click at [396, 115] on input "[PERSON_NAME]" at bounding box center [392, 114] width 175 height 24
type input "[PERSON_NAME]"
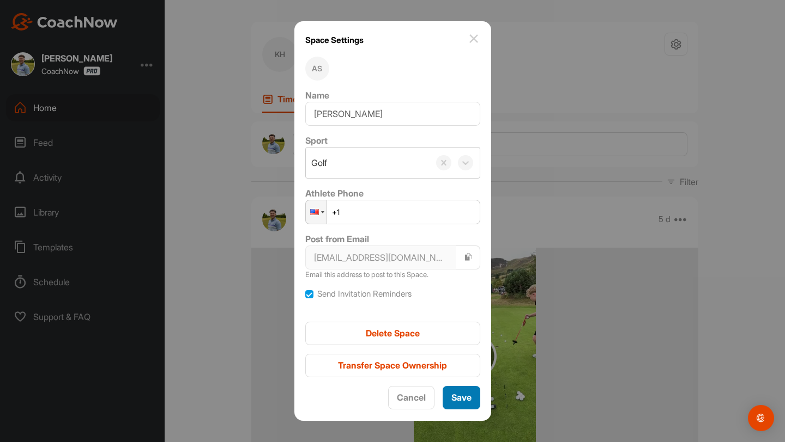
click at [451, 398] on span "Save" at bounding box center [461, 397] width 20 height 11
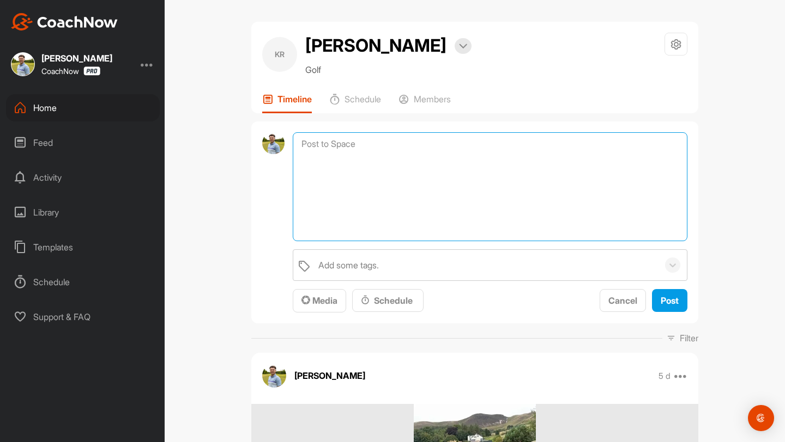
click at [336, 134] on textarea at bounding box center [490, 186] width 395 height 109
paste textarea "[URL][DOMAIN_NAME]"
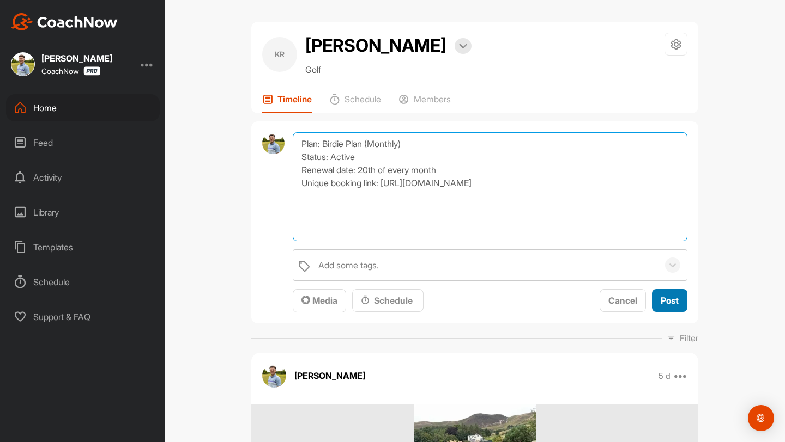
type textarea "Plan: Birdie Plan (Monthly) Status: Active Renewal date: 20th of every month Un…"
click at [677, 304] on span "Post" at bounding box center [669, 300] width 18 height 11
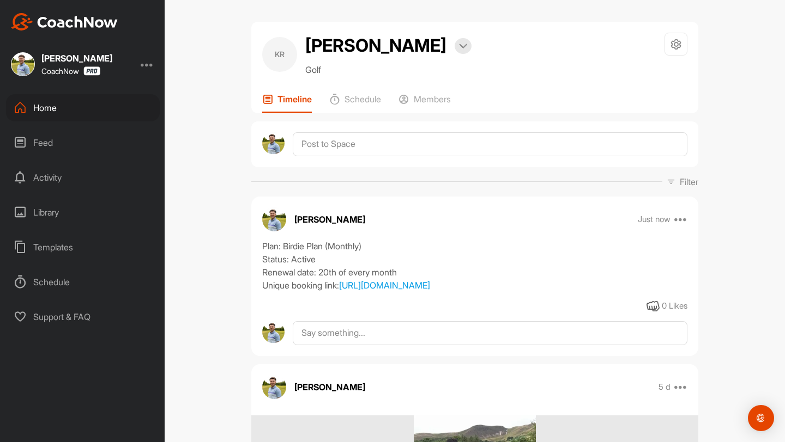
click at [677, 227] on div "[PERSON_NAME] Just now Move to ... Copy to ... Edit Edit Tags Pin to top Delete" at bounding box center [474, 220] width 447 height 24
click at [678, 221] on icon at bounding box center [680, 219] width 13 height 13
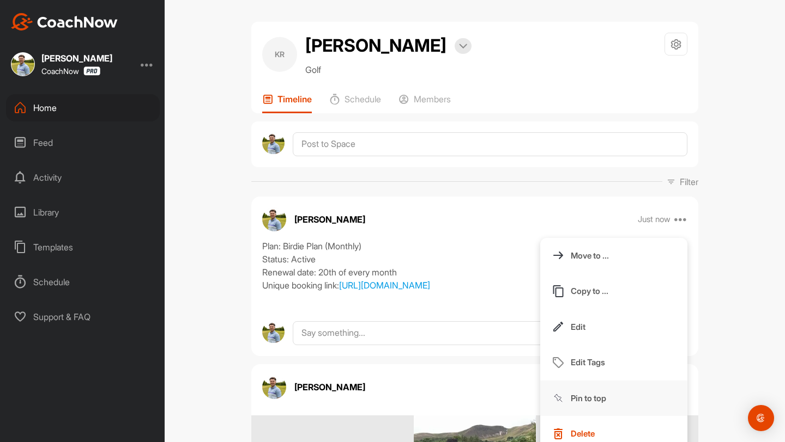
click at [598, 408] on button "Pin to top" at bounding box center [613, 399] width 147 height 36
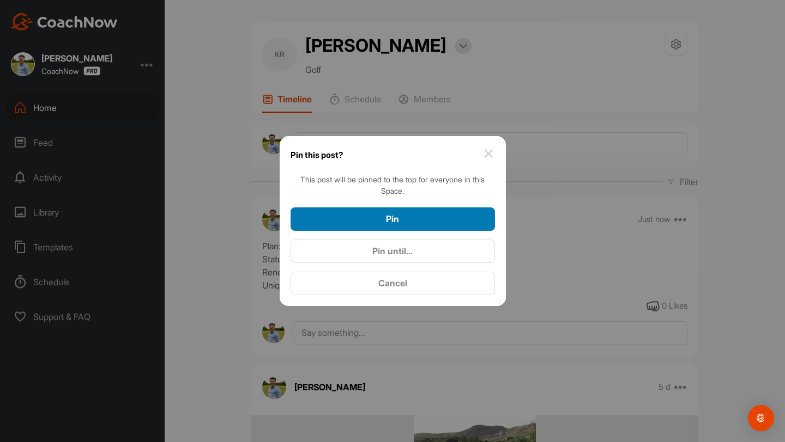
click at [447, 227] on button "Pin" at bounding box center [392, 219] width 204 height 23
